Goal: Transaction & Acquisition: Obtain resource

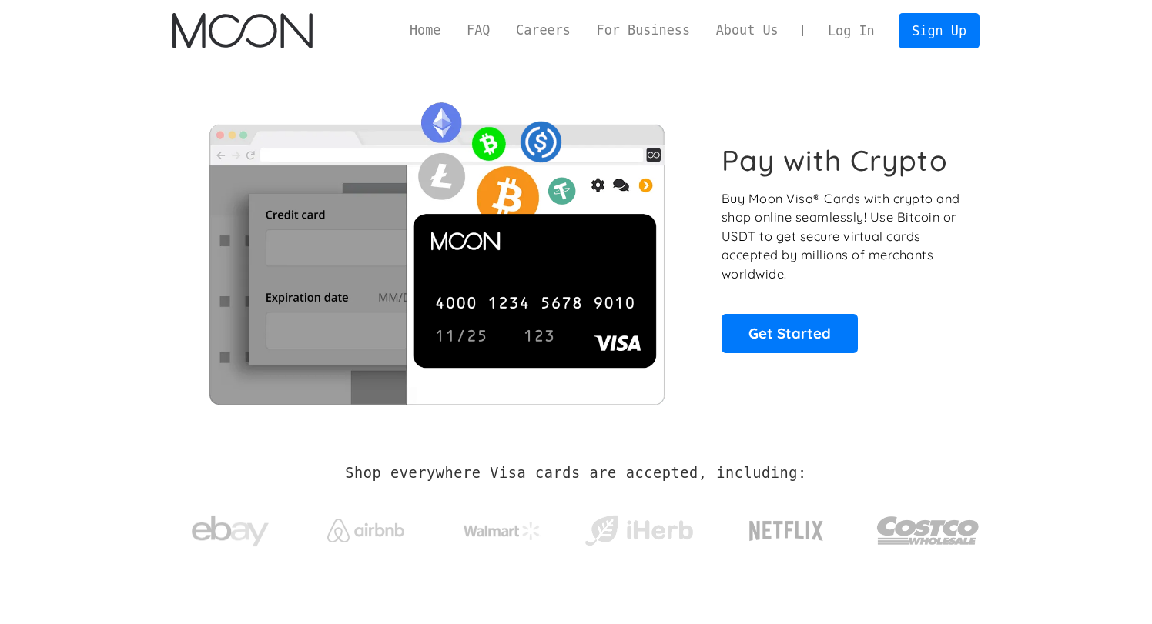
click at [835, 28] on link "Log In" at bounding box center [851, 31] width 72 height 34
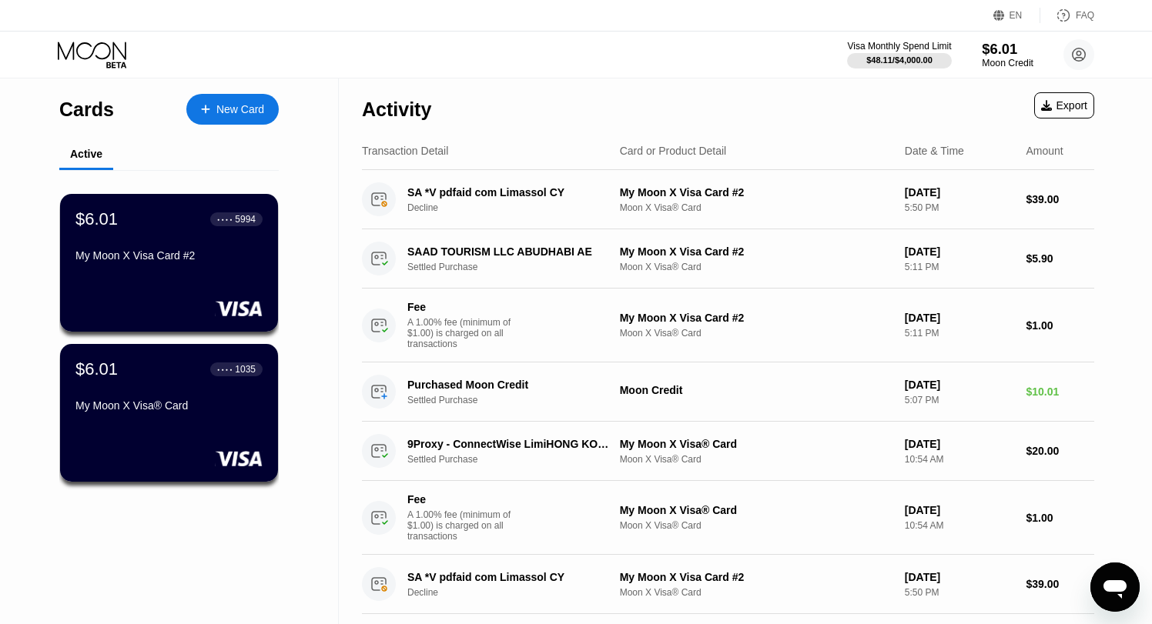
click at [994, 52] on div "$6.01" at bounding box center [1008, 49] width 52 height 16
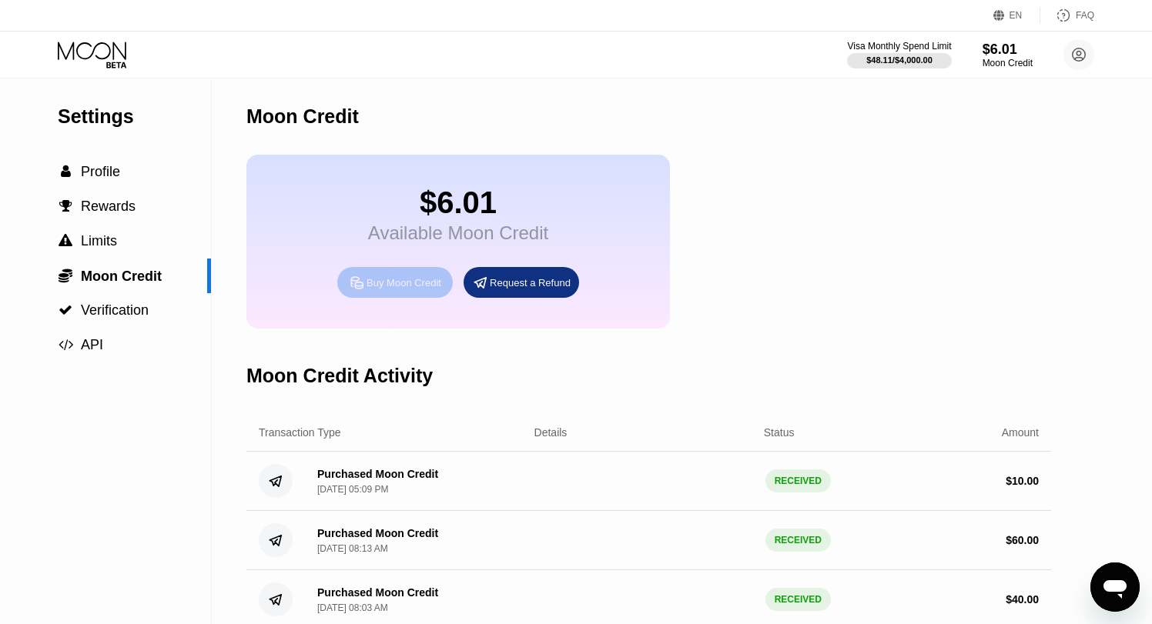
click at [438, 286] on div "Buy Moon Credit" at bounding box center [403, 282] width 75 height 13
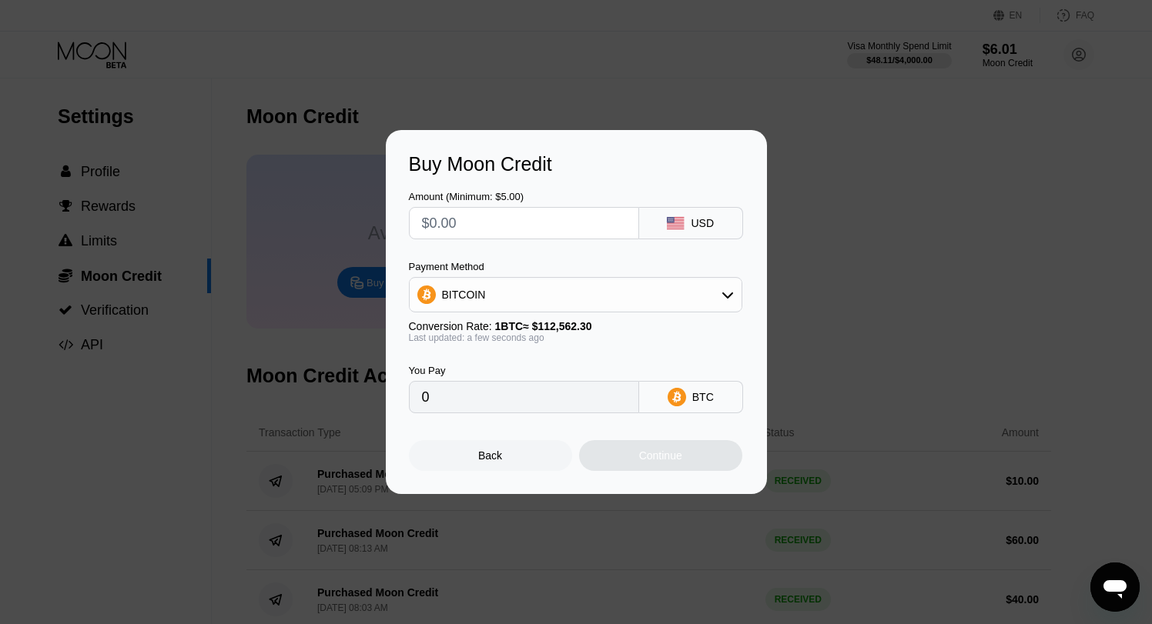
click at [564, 296] on div "BITCOIN" at bounding box center [576, 294] width 332 height 31
click at [513, 361] on div "USDT on TRON" at bounding box center [575, 371] width 324 height 31
type input "0.00"
click at [530, 226] on input "text" at bounding box center [524, 223] width 204 height 31
type input "$4"
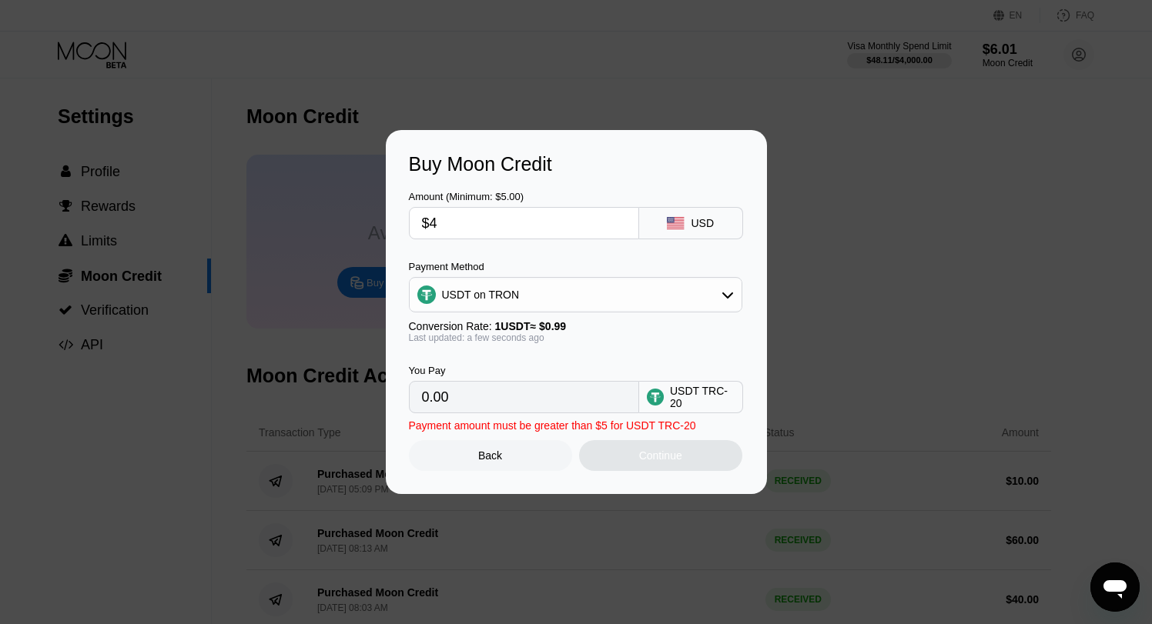
type input "4.04"
type input "$40"
type input "40.40"
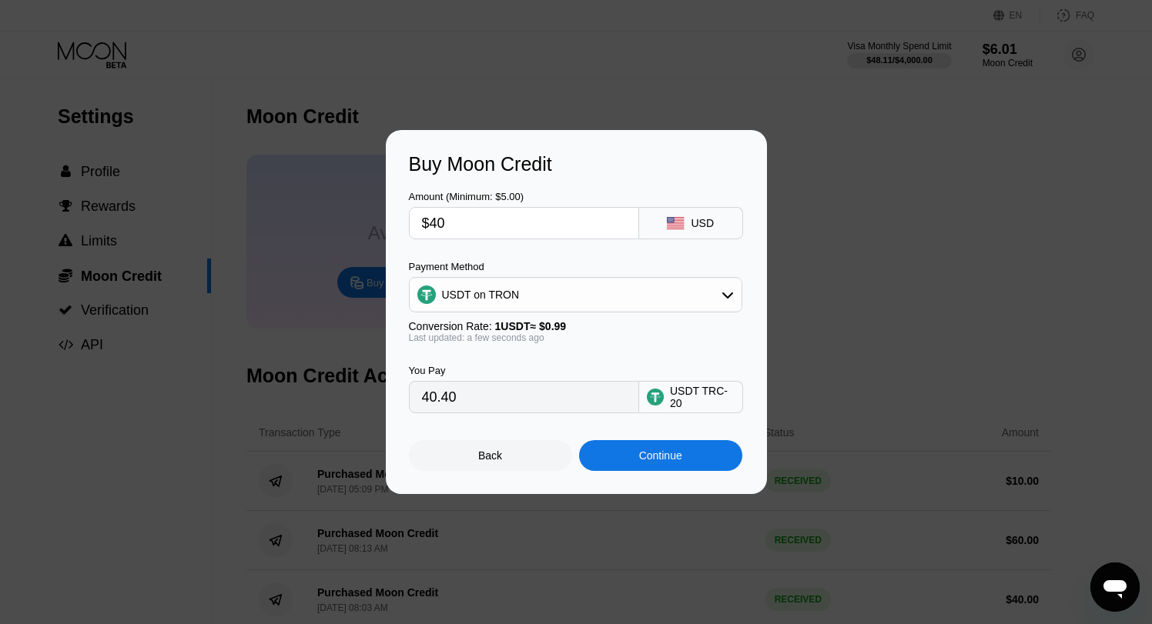
type input "$40"
click at [628, 465] on div "Continue" at bounding box center [660, 455] width 163 height 31
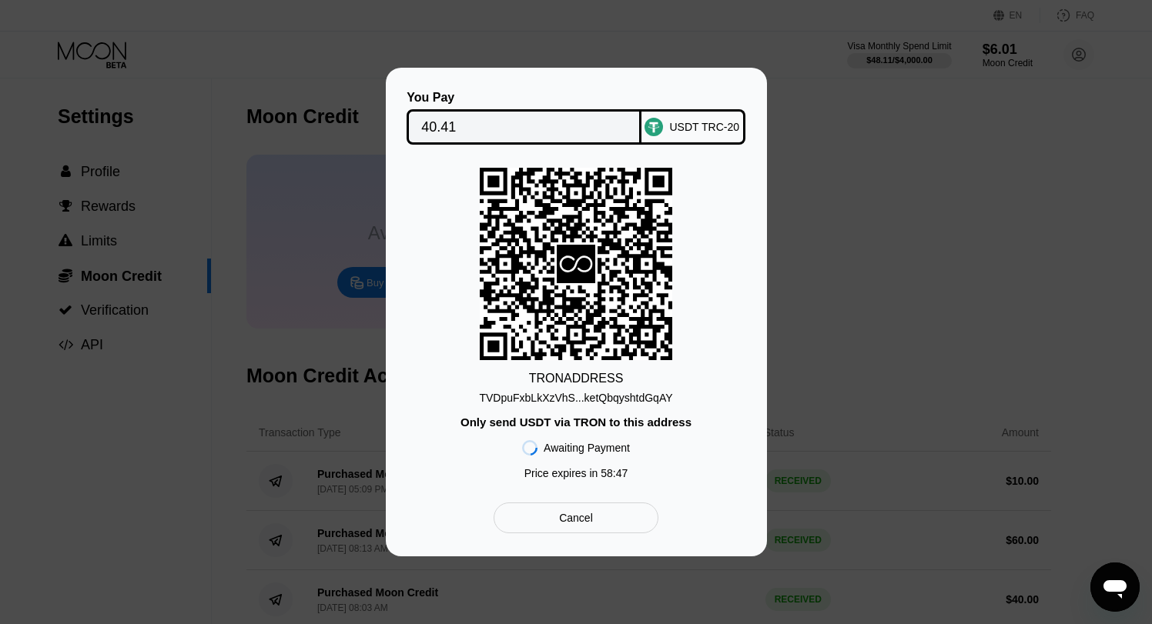
click at [582, 517] on div "Cancel" at bounding box center [576, 518] width 34 height 14
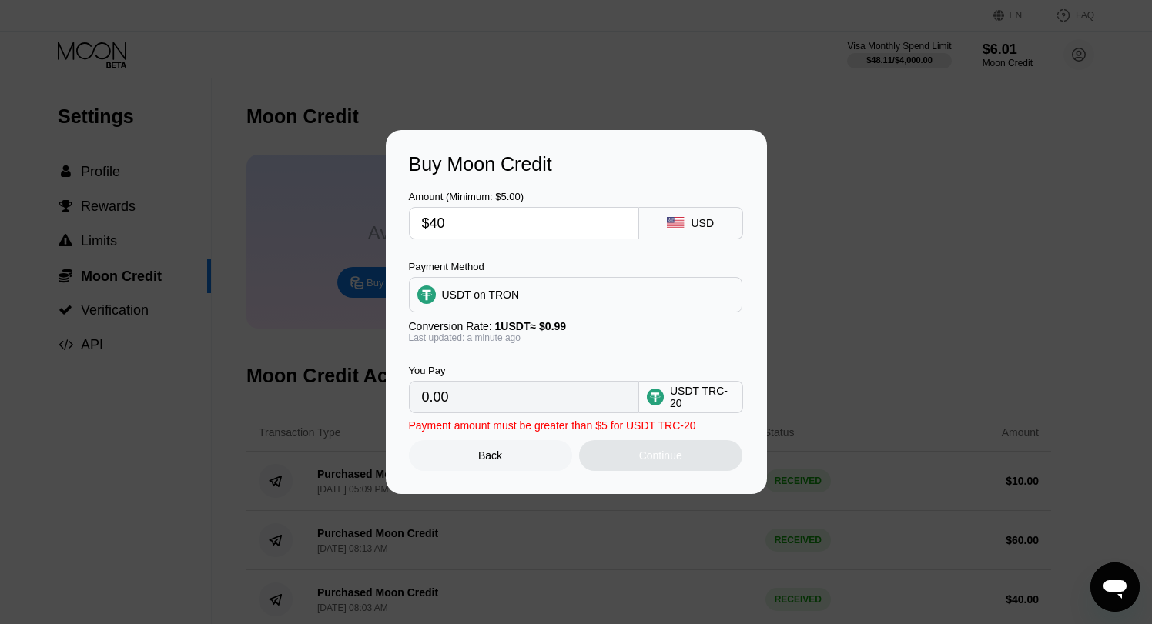
type input "40.40"
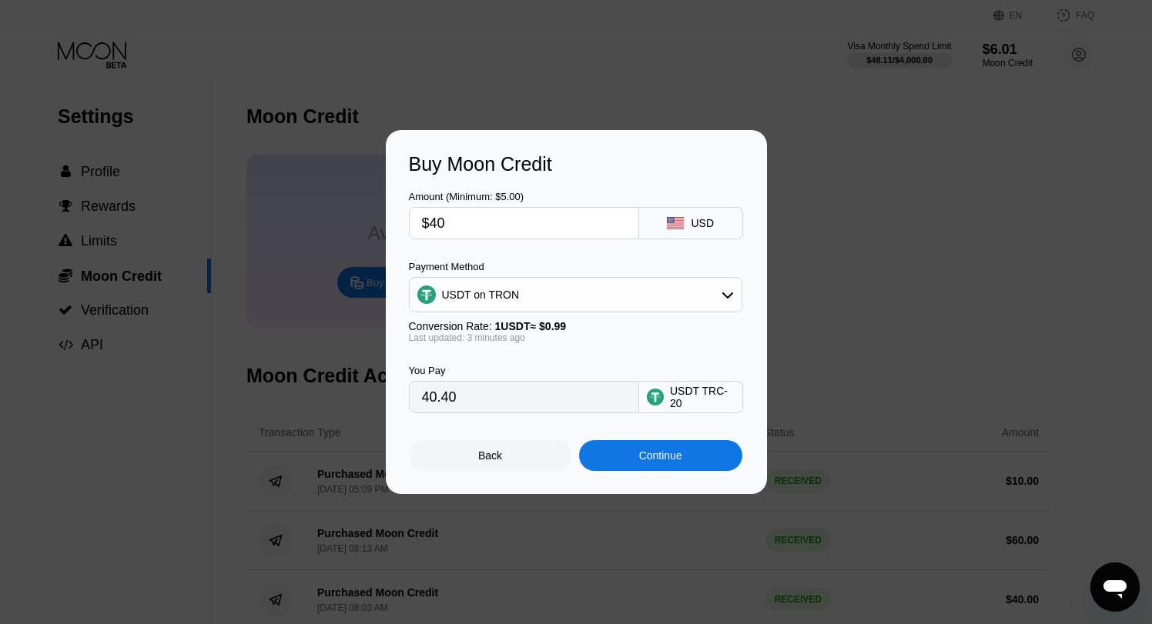
click at [554, 256] on div "Amount (Minimum: $5.00) $40 USD Payment Method USDT on TRON Conversion Rate: 1 …" at bounding box center [576, 295] width 335 height 238
click at [664, 453] on div "Continue" at bounding box center [660, 456] width 43 height 12
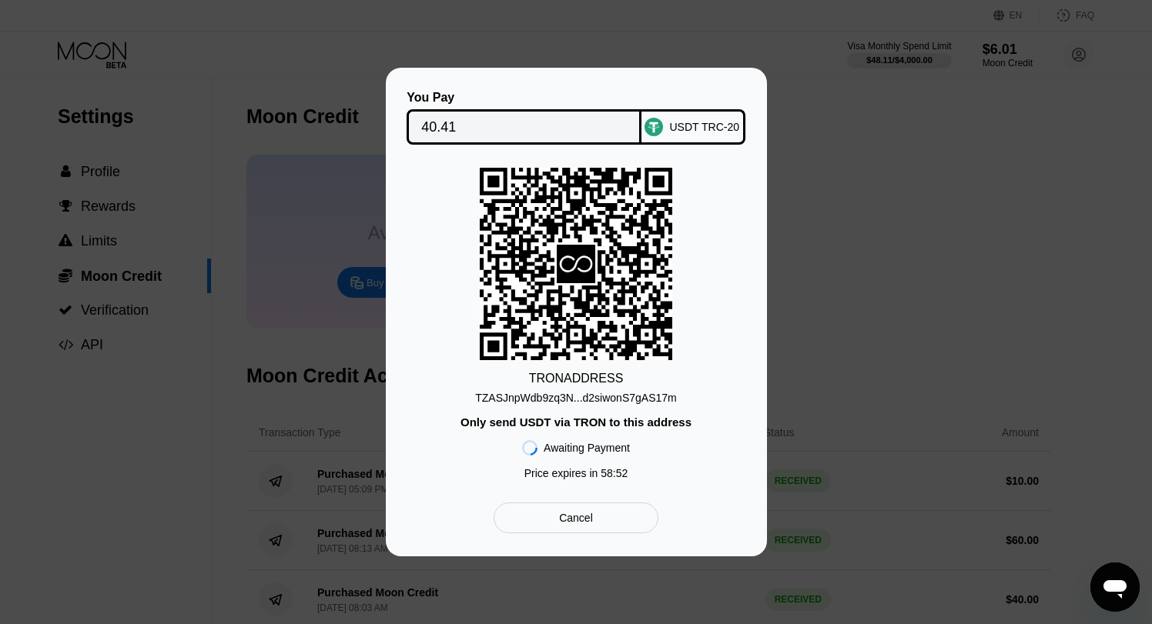
click at [619, 400] on div "TZASJnpWdb9zq3N...d2siwonS7gAS17m" at bounding box center [575, 398] width 201 height 12
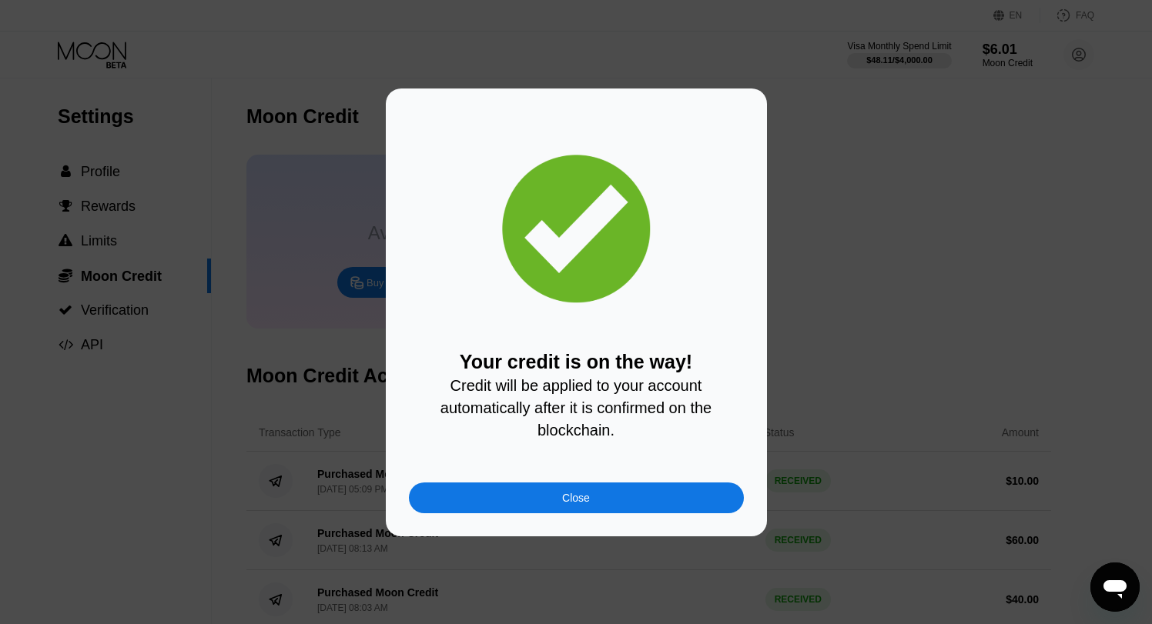
click at [604, 494] on div "Close" at bounding box center [576, 498] width 335 height 31
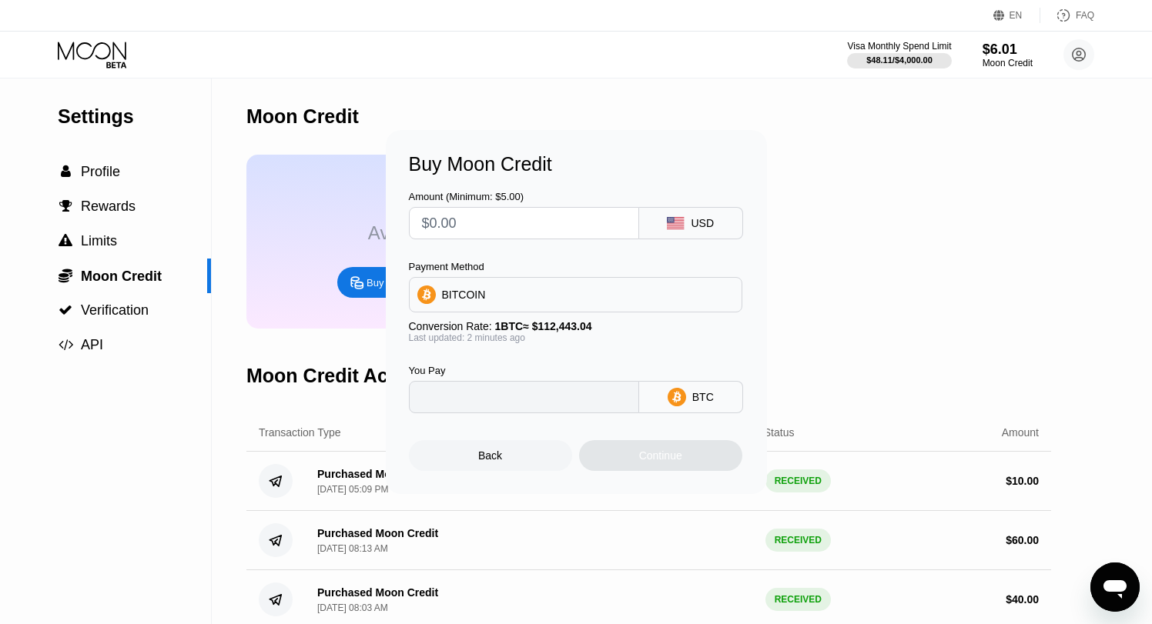
type input "0"
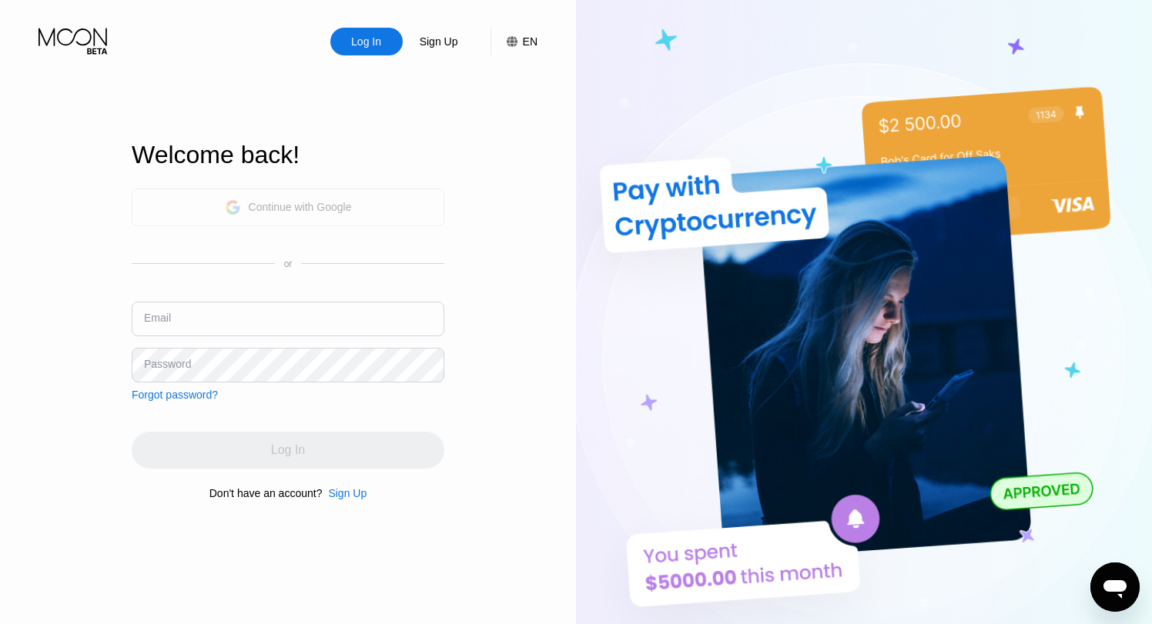
click at [362, 213] on div "Continue with Google" at bounding box center [288, 208] width 313 height 38
click at [352, 204] on div "Continue with Google" at bounding box center [300, 207] width 103 height 12
